Goal: Information Seeking & Learning: Learn about a topic

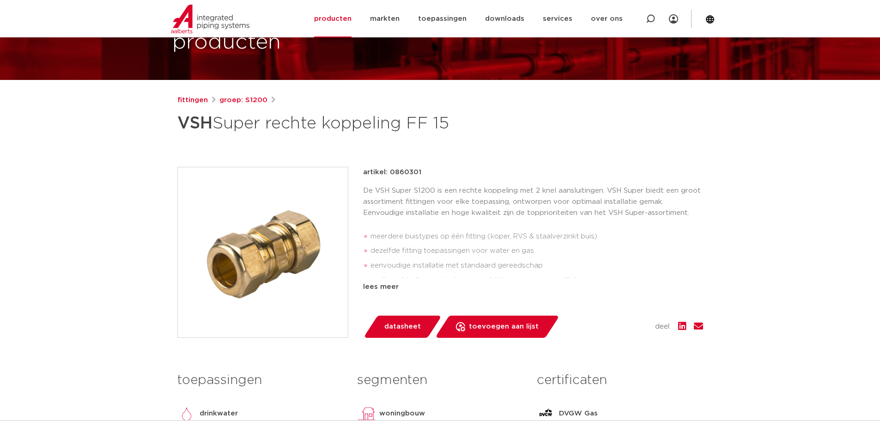
scroll to position [139, 0]
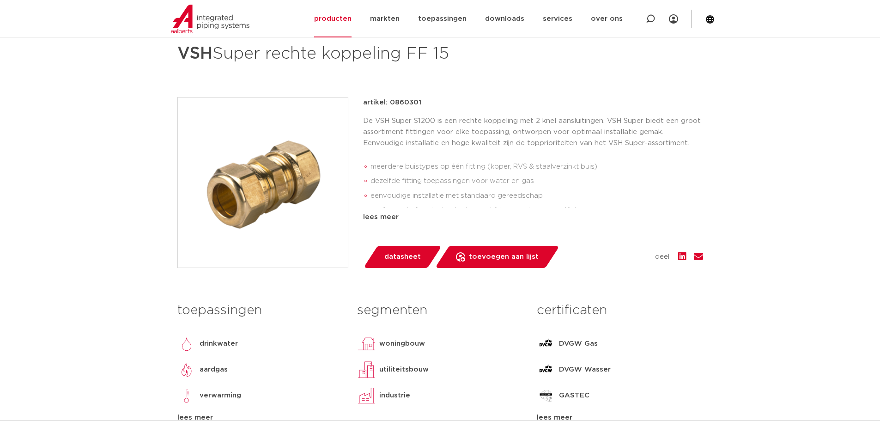
click at [439, 173] on li "meerdere buistypes op één fitting (koper, RVS & staalverzinkt buis)" at bounding box center [537, 166] width 333 height 15
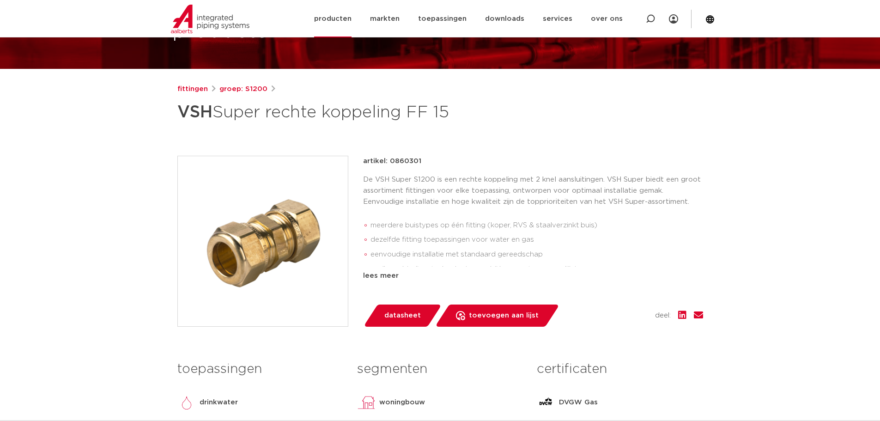
scroll to position [46, 0]
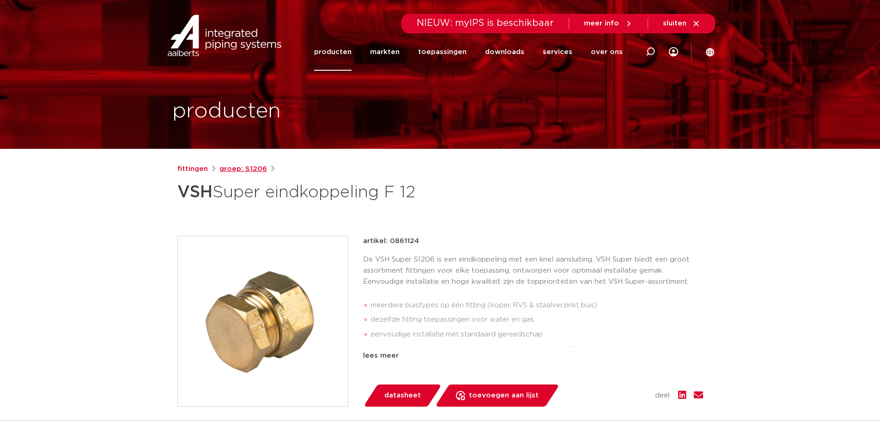
click at [238, 167] on link "groep: S1206" at bounding box center [243, 169] width 48 height 11
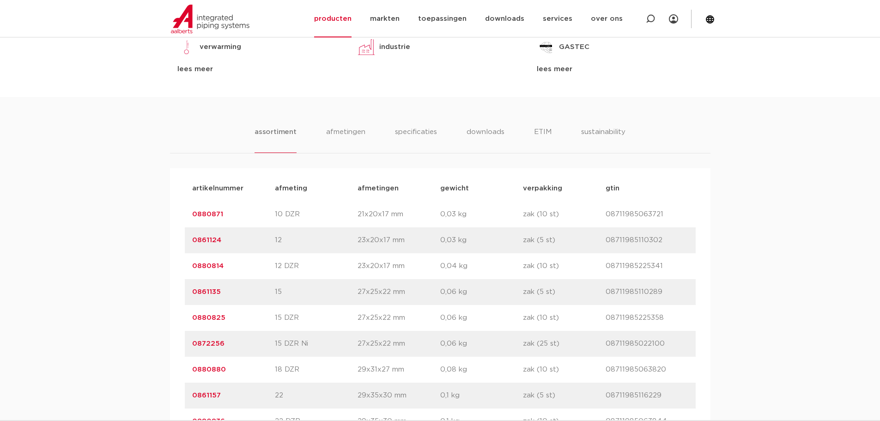
scroll to position [508, 0]
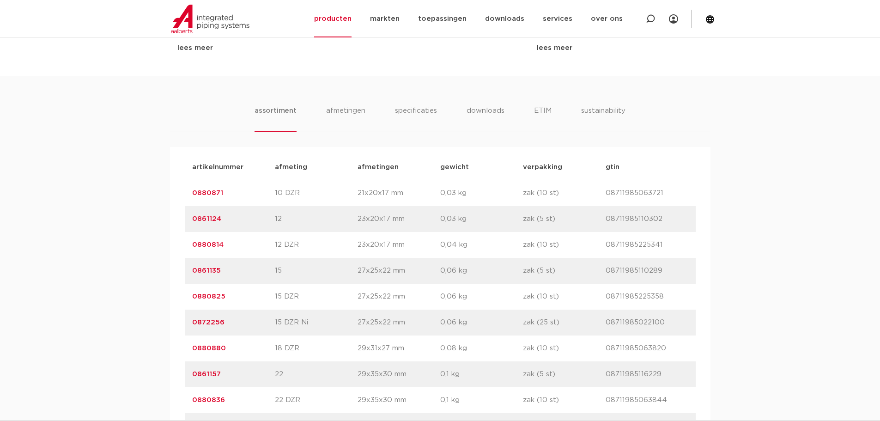
click at [207, 270] on link "0861135" at bounding box center [206, 270] width 29 height 7
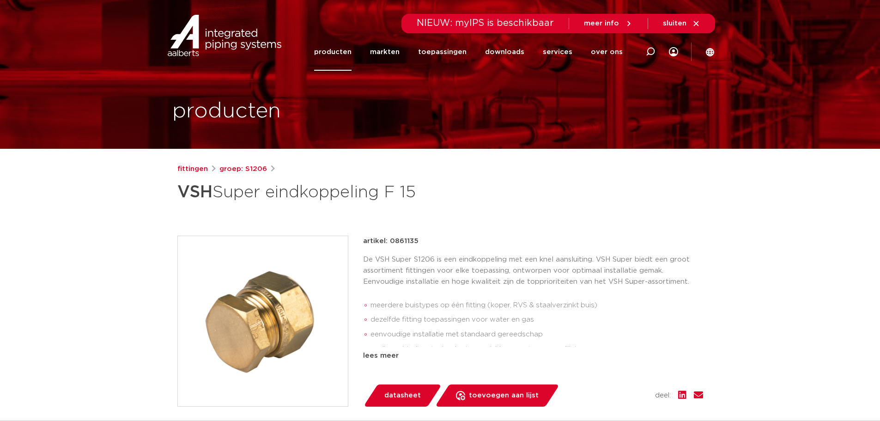
click at [247, 169] on link "groep: S1206" at bounding box center [243, 169] width 48 height 11
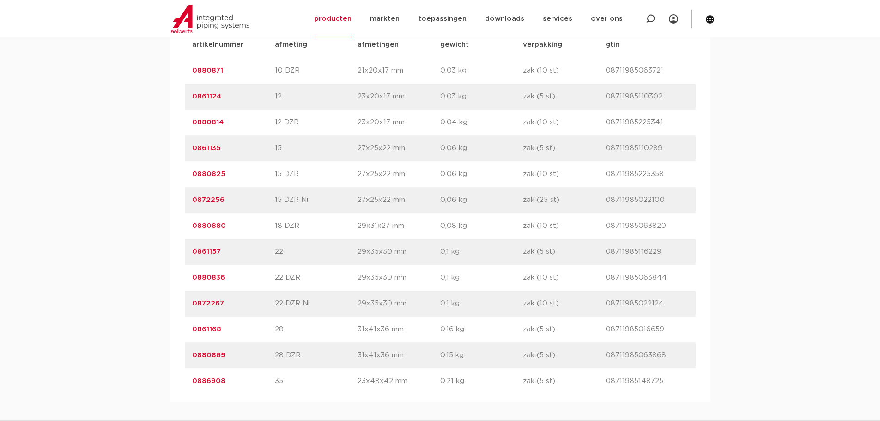
scroll to position [647, 0]
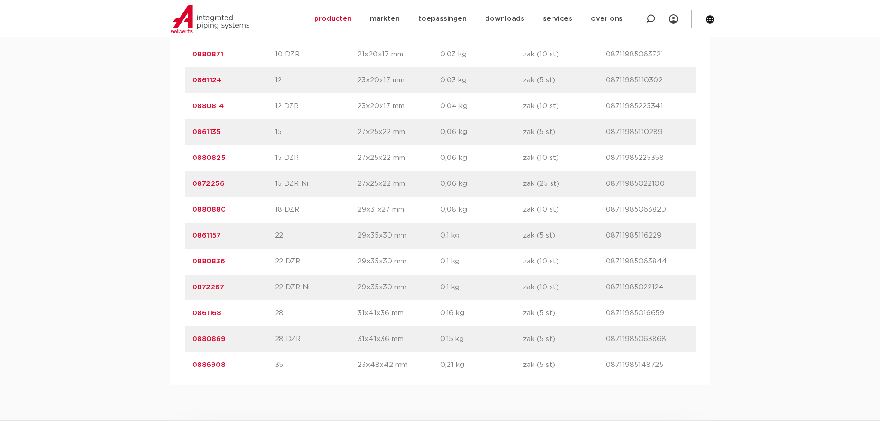
click at [205, 238] on link "0861157" at bounding box center [206, 235] width 29 height 7
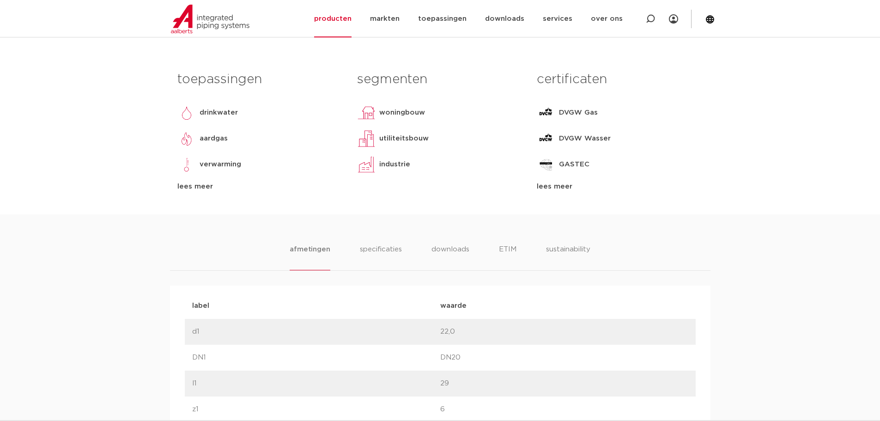
scroll to position [139, 0]
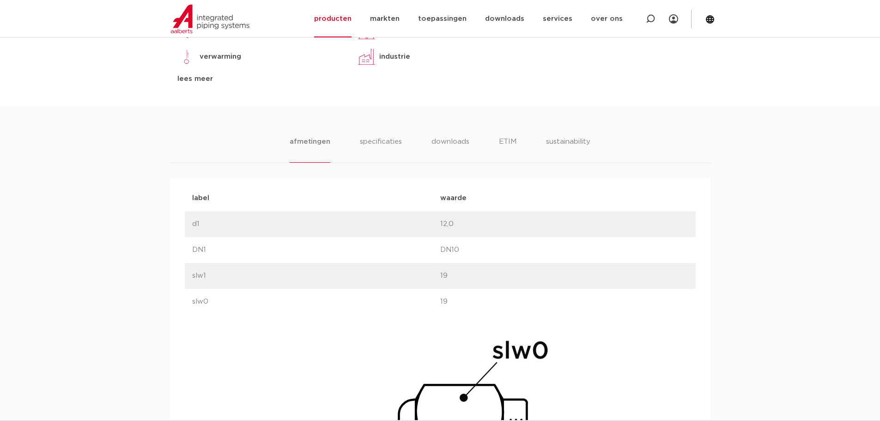
scroll to position [462, 0]
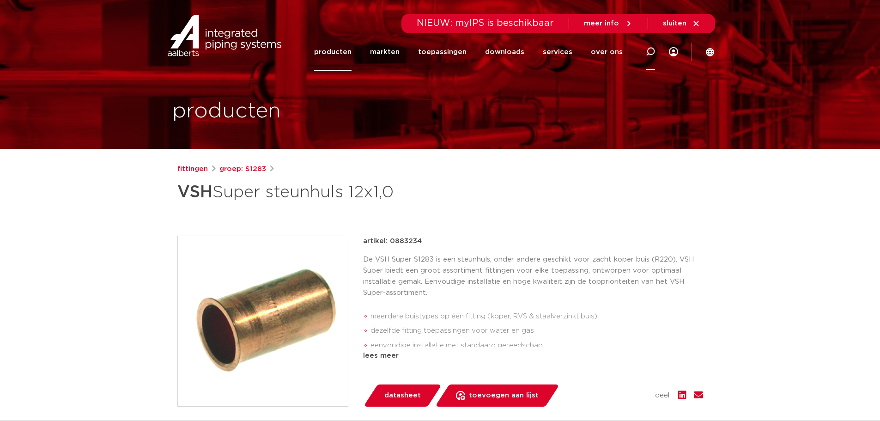
click at [651, 54] on icon at bounding box center [650, 51] width 11 height 11
paste input "0886732"
type input "0886732"
click button "Zoeken" at bounding box center [0, 0] width 0 height 0
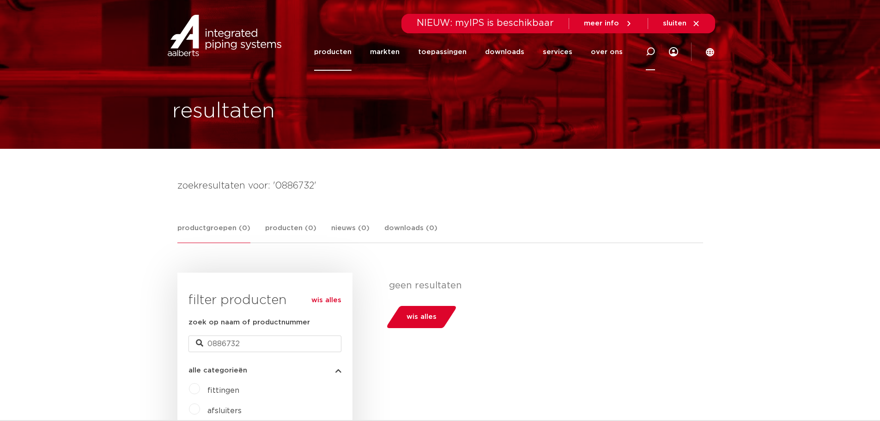
click at [645, 52] on div at bounding box center [650, 52] width 37 height 38
type input "0881166"
click button "Zoeken" at bounding box center [0, 0] width 0 height 0
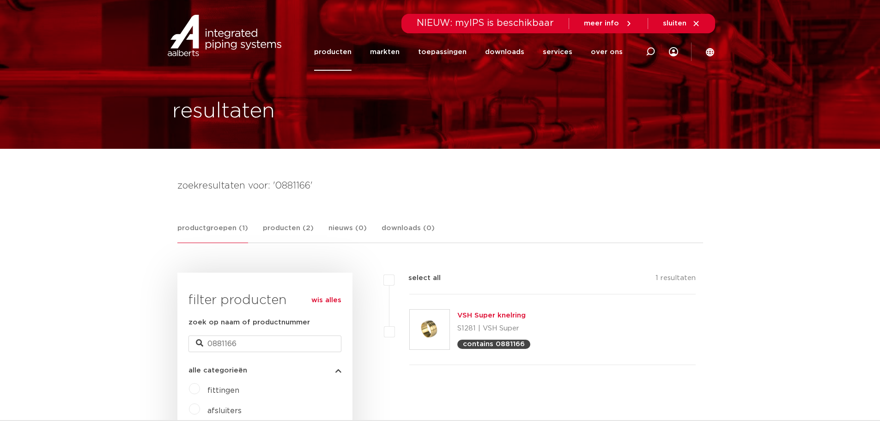
click at [503, 319] on link "VSH Super knelring" at bounding box center [491, 315] width 68 height 7
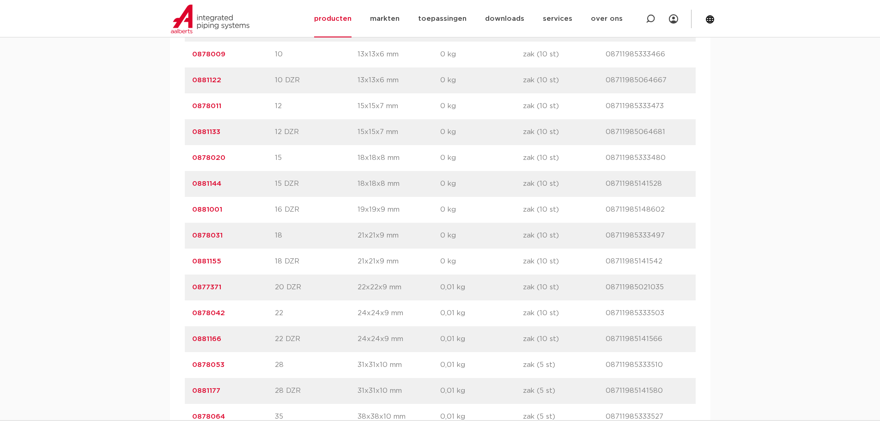
scroll to position [739, 0]
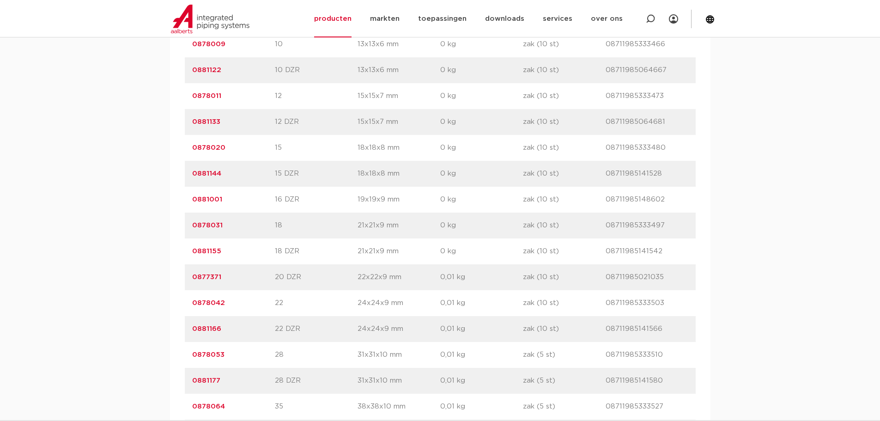
click at [203, 328] on link "0881166" at bounding box center [206, 328] width 29 height 7
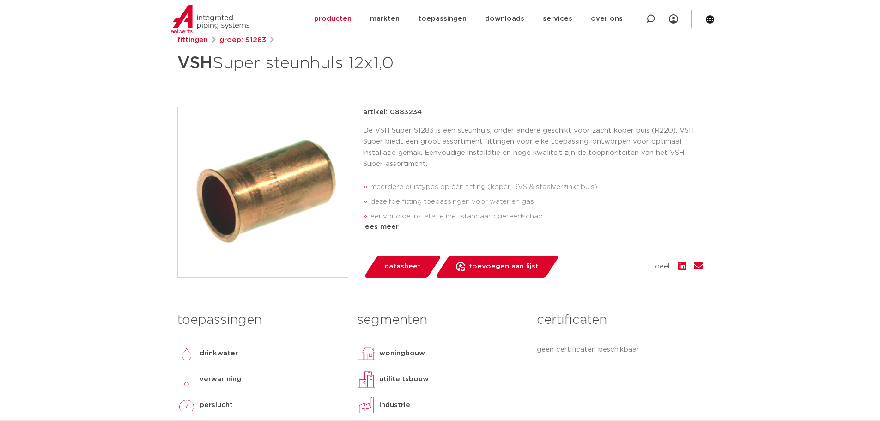
scroll to position [185, 0]
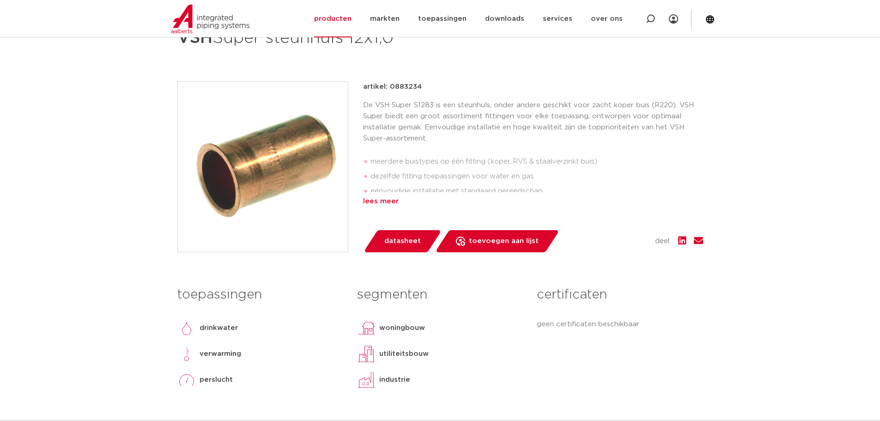
click at [368, 198] on div "lees meer" at bounding box center [533, 201] width 340 height 11
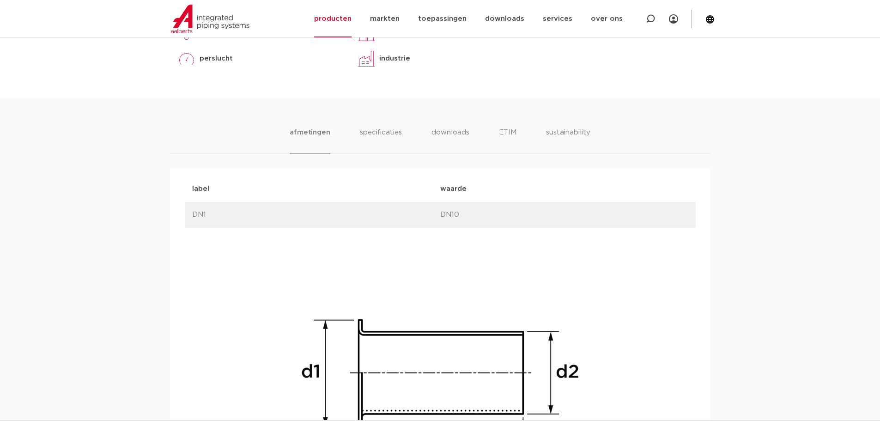
scroll to position [554, 0]
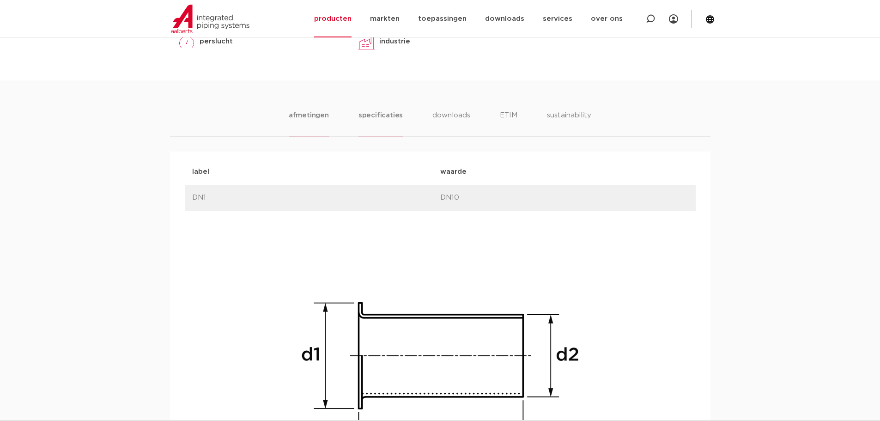
click at [391, 115] on li "specificaties" at bounding box center [381, 123] width 44 height 26
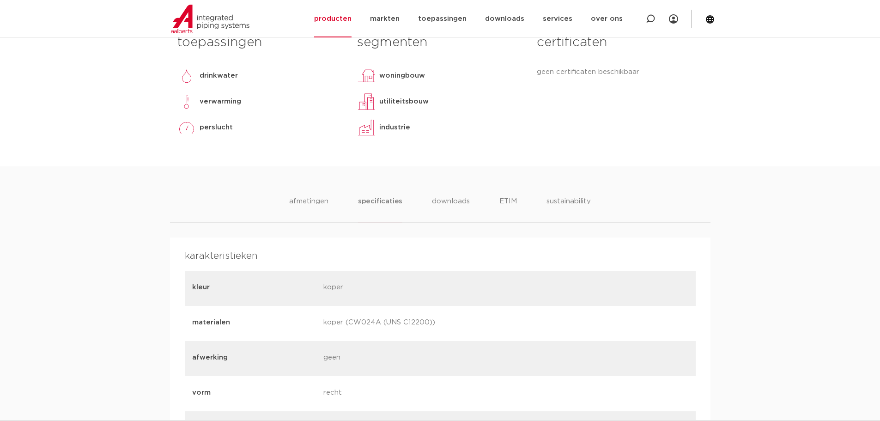
scroll to position [462, 0]
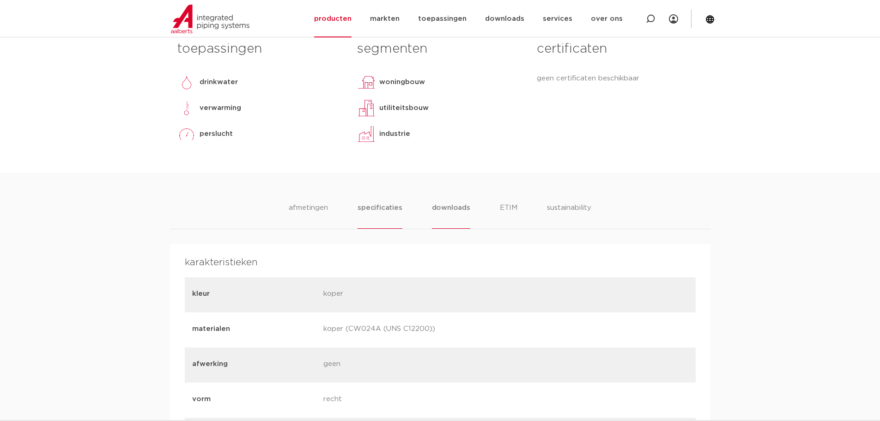
click at [458, 212] on li "downloads" at bounding box center [451, 215] width 38 height 26
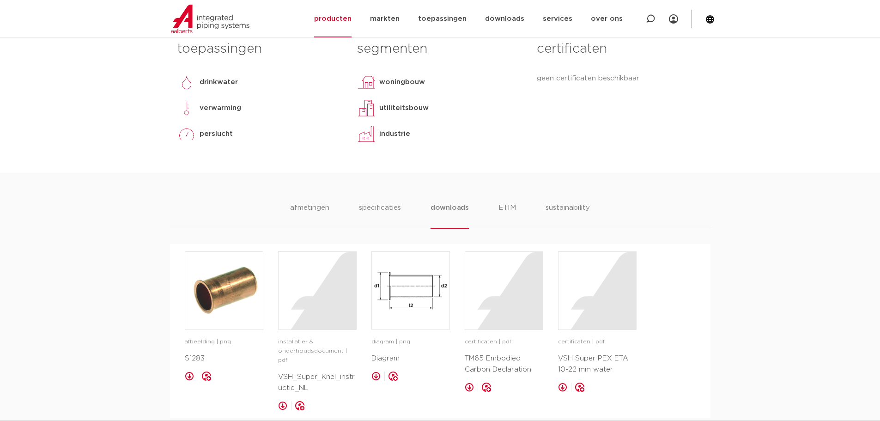
click at [518, 210] on ul "afmetingen specificaties downloads ETIM sustainability" at bounding box center [440, 215] width 300 height 26
click at [508, 210] on li "ETIM" at bounding box center [507, 215] width 17 height 26
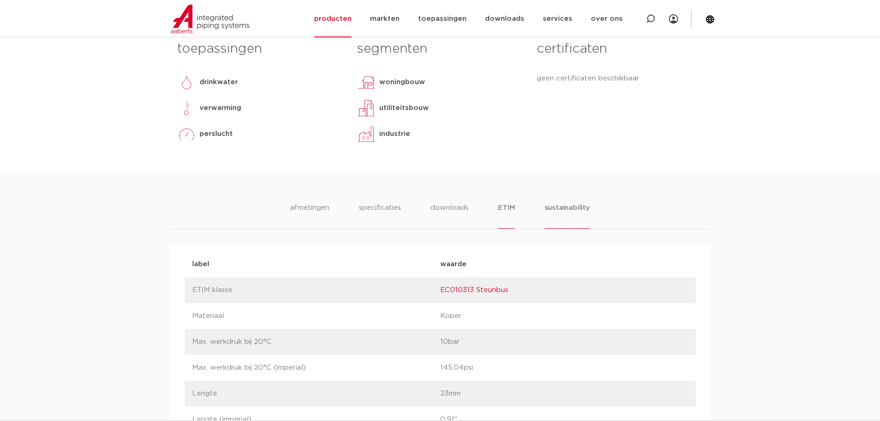
click at [580, 209] on li "sustainability" at bounding box center [567, 215] width 45 height 26
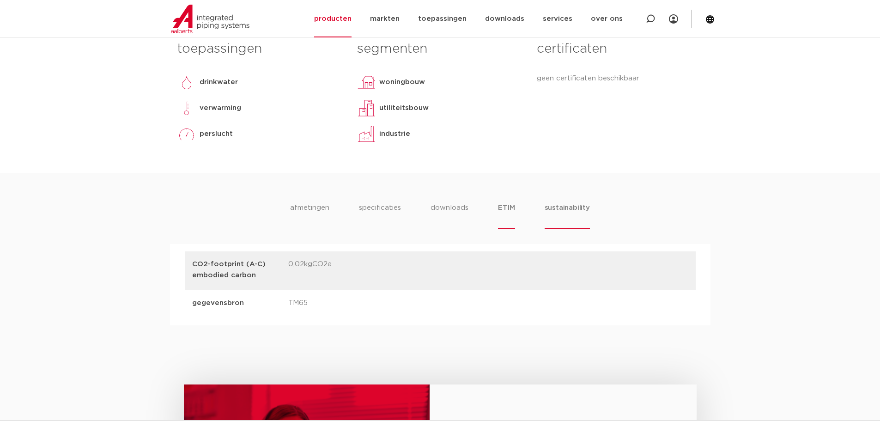
click at [515, 207] on li "ETIM" at bounding box center [506, 215] width 17 height 26
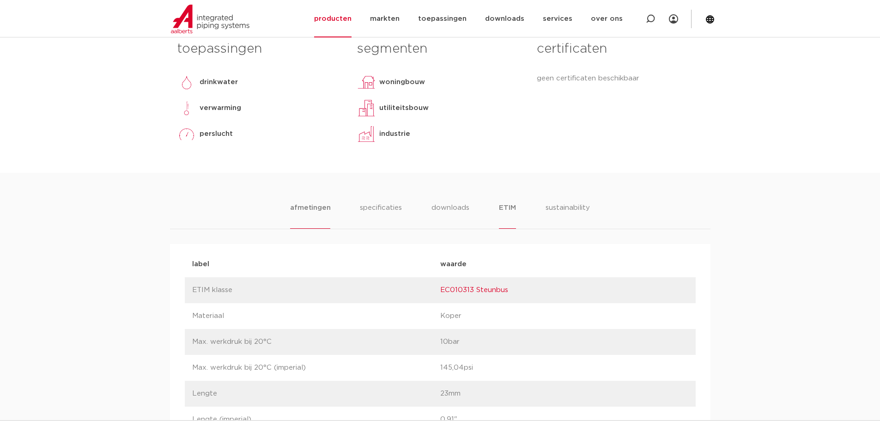
click at [315, 217] on li "afmetingen" at bounding box center [310, 215] width 40 height 26
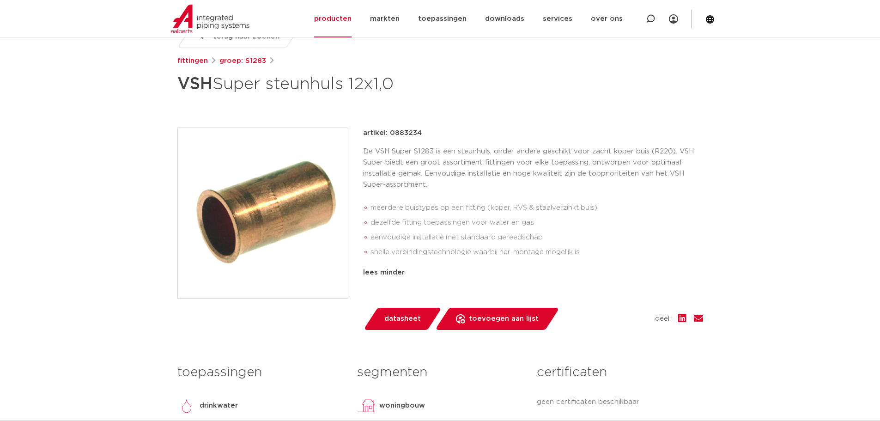
scroll to position [0, 0]
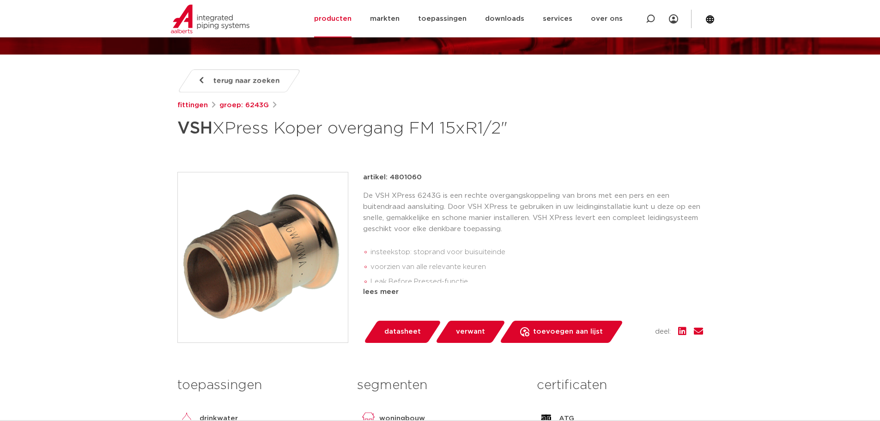
scroll to position [139, 0]
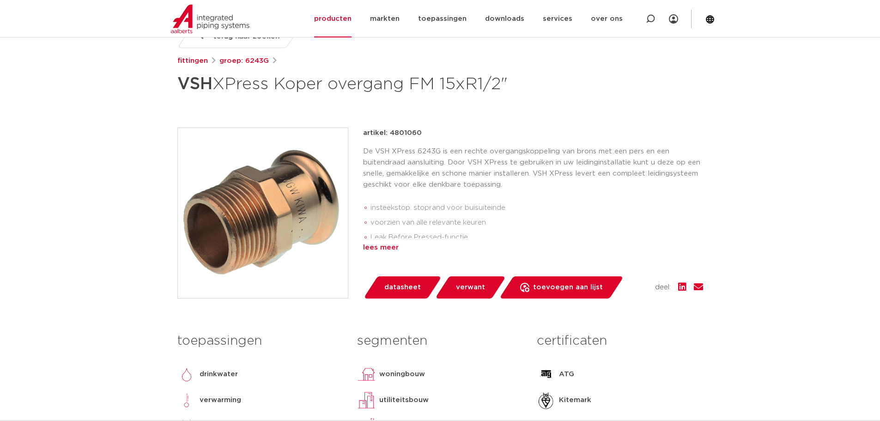
click at [379, 250] on div "lees meer" at bounding box center [533, 247] width 340 height 11
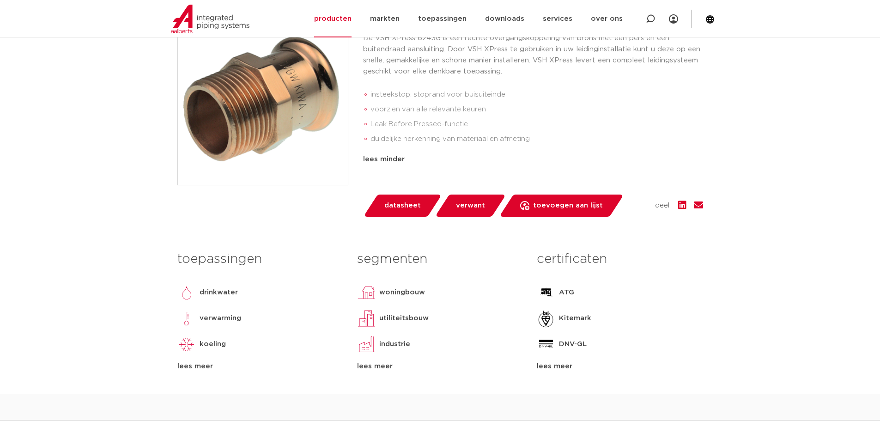
scroll to position [277, 0]
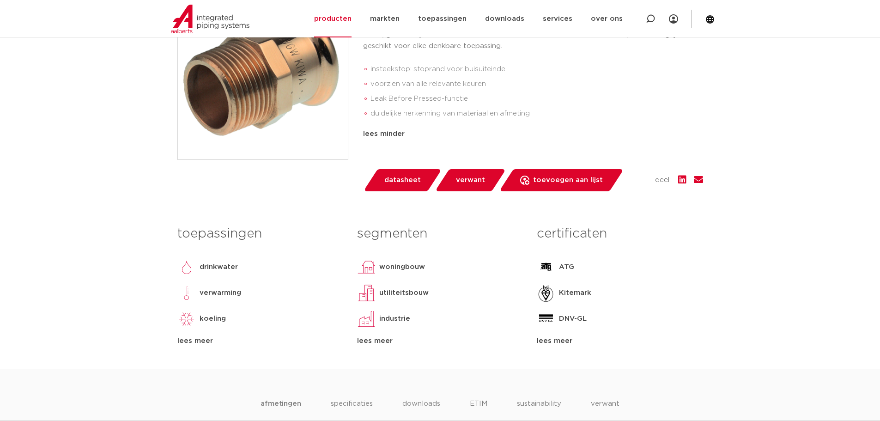
click at [551, 342] on div "lees meer" at bounding box center [620, 340] width 166 height 11
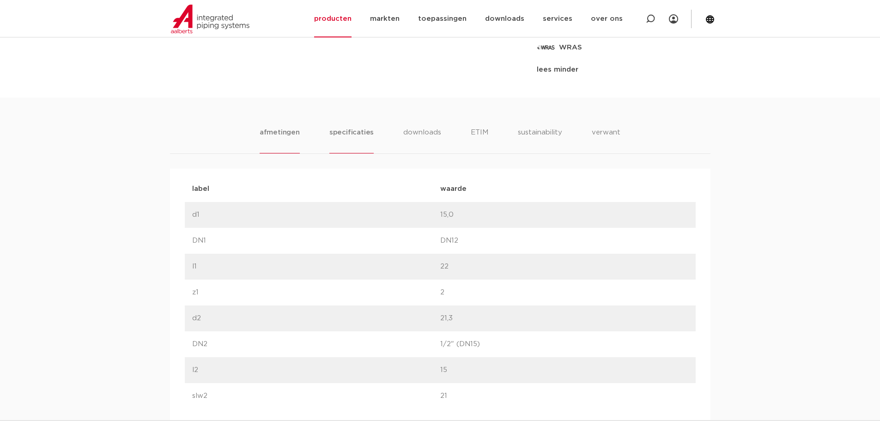
scroll to position [739, 0]
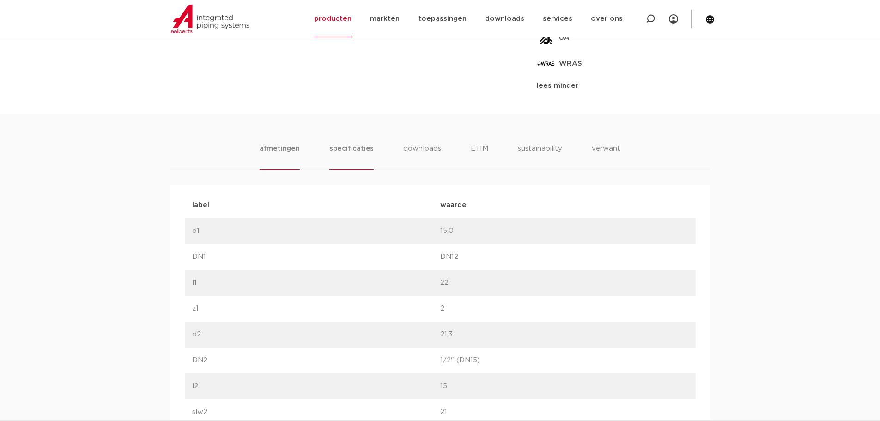
click at [365, 149] on li "specificaties" at bounding box center [351, 156] width 44 height 26
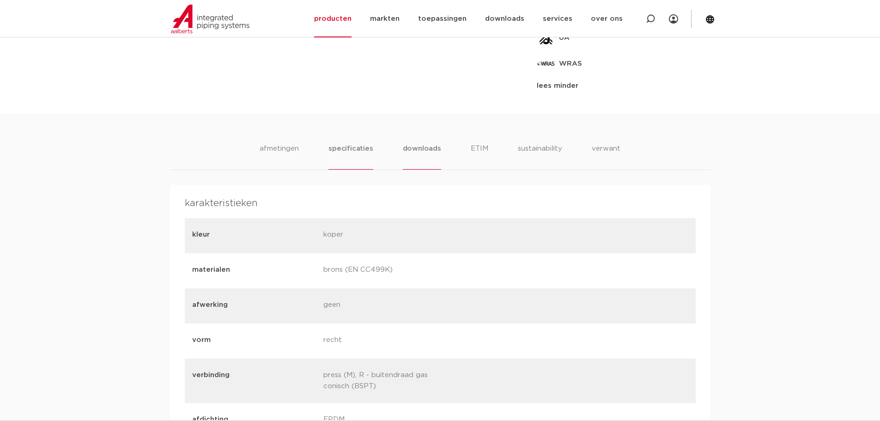
click at [419, 154] on li "downloads" at bounding box center [422, 156] width 38 height 26
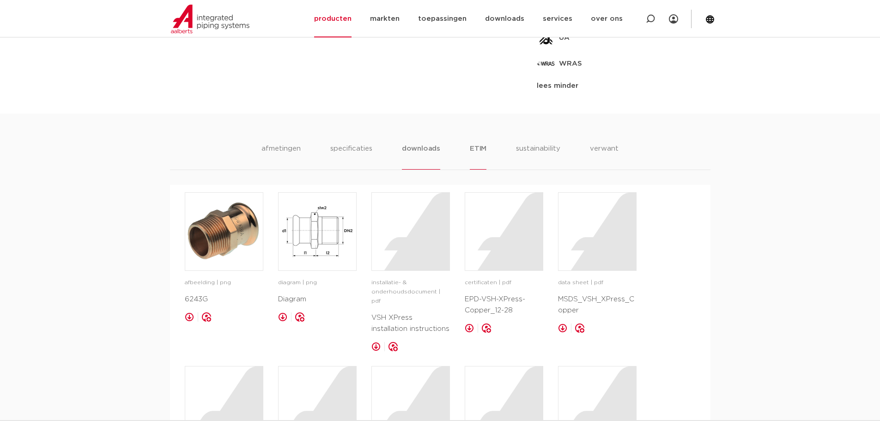
click at [481, 153] on li "ETIM" at bounding box center [478, 156] width 17 height 26
